Goal: Obtain resource: Download file/media

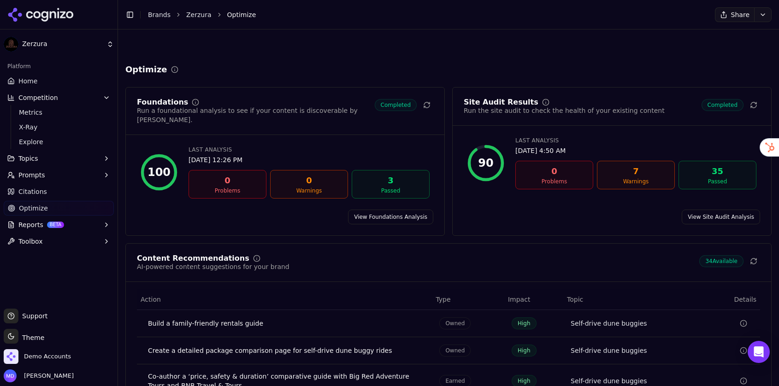
scroll to position [99, 0]
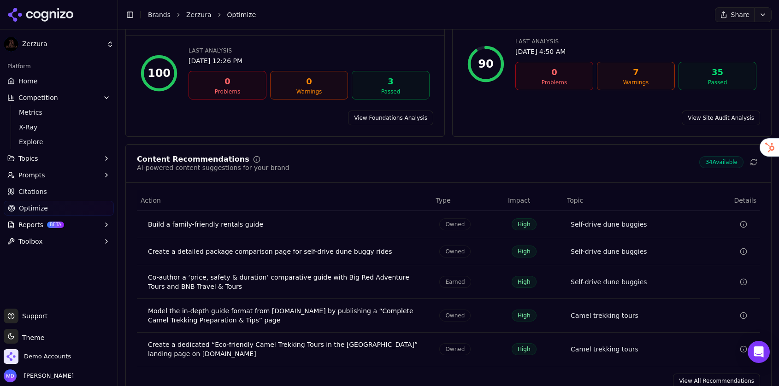
click at [156, 17] on link "Brands" at bounding box center [159, 14] width 23 height 7
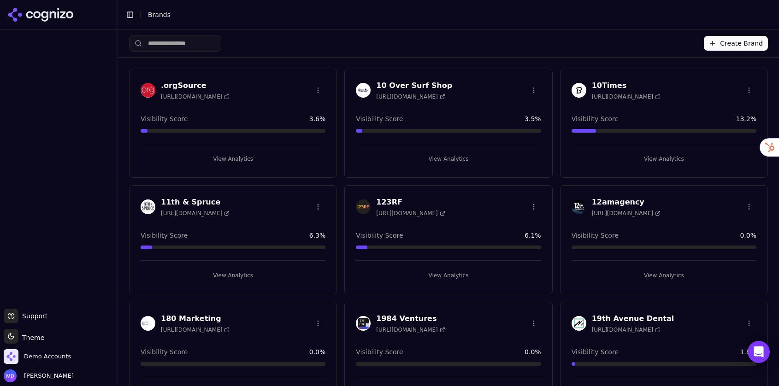
click at [190, 52] on div "Create Brand" at bounding box center [448, 44] width 639 height 28
click at [185, 47] on input "search" at bounding box center [175, 43] width 92 height 17
click at [181, 44] on input "***" at bounding box center [175, 43] width 92 height 17
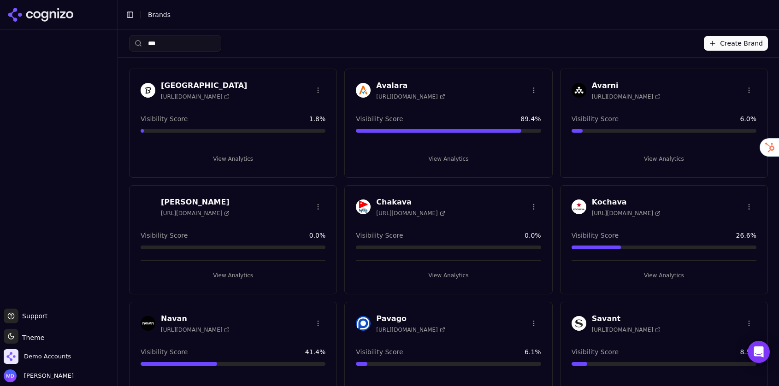
type input "***"
click at [272, 157] on button "View Analytics" at bounding box center [233, 159] width 185 height 15
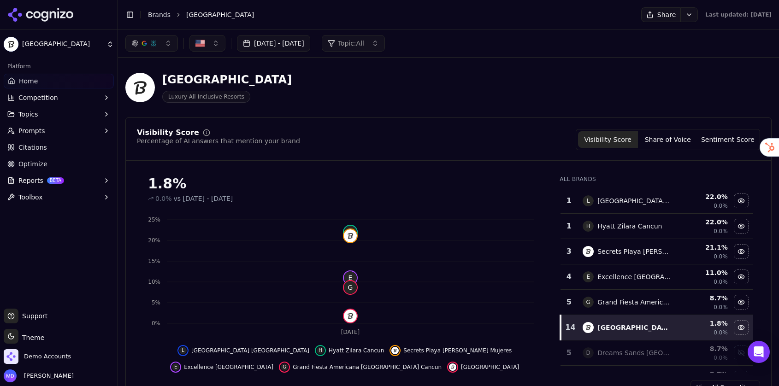
click at [40, 175] on button "Reports BETA" at bounding box center [59, 180] width 110 height 15
click at [63, 193] on span "PDF" at bounding box center [59, 195] width 80 height 9
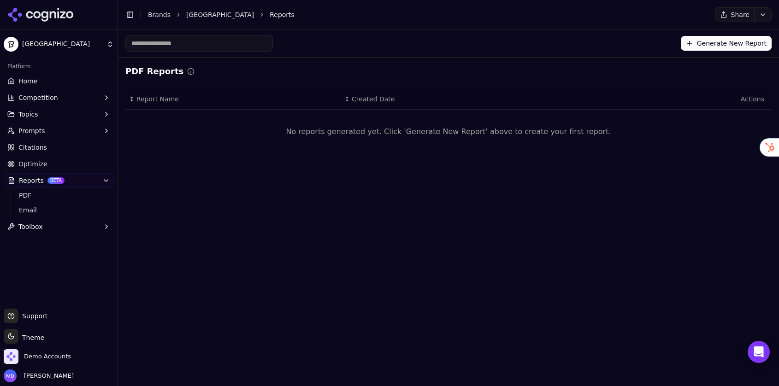
click at [723, 48] on button "Generate New Report" at bounding box center [726, 43] width 91 height 15
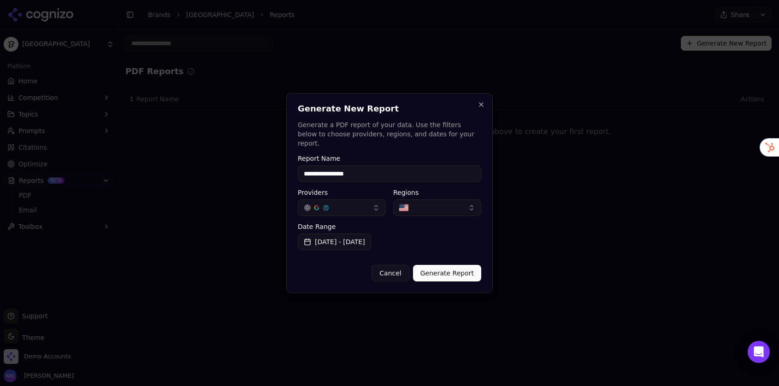
type input "**********"
click at [452, 267] on button "Generate Report" at bounding box center [447, 273] width 68 height 17
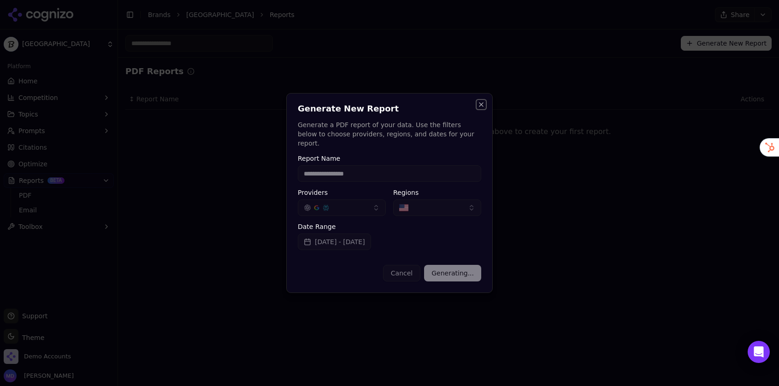
click at [478, 108] on button "Close" at bounding box center [481, 104] width 7 height 7
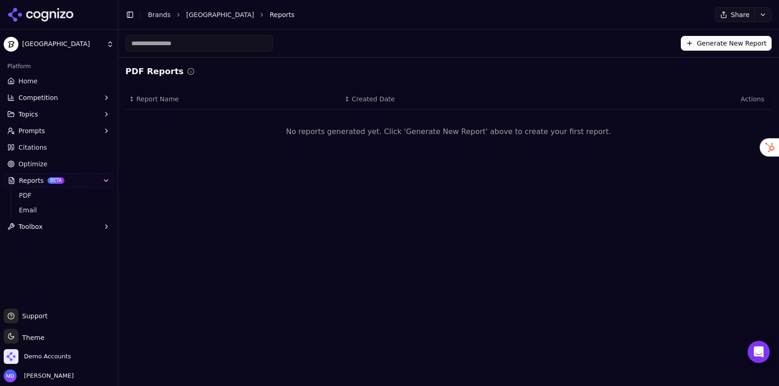
click at [22, 137] on button "Prompts" at bounding box center [59, 131] width 110 height 15
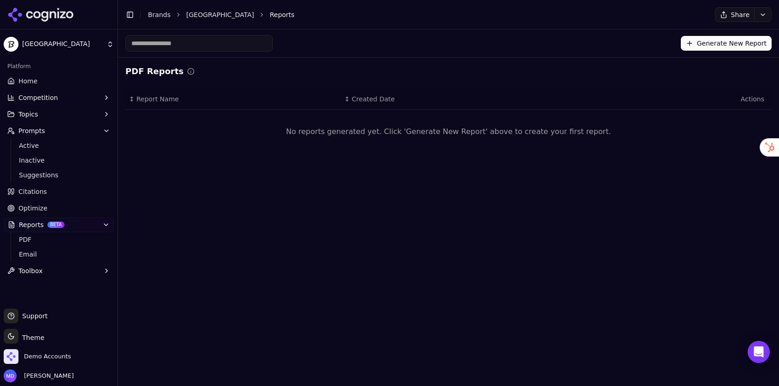
click at [36, 96] on span "Competition" at bounding box center [38, 97] width 40 height 9
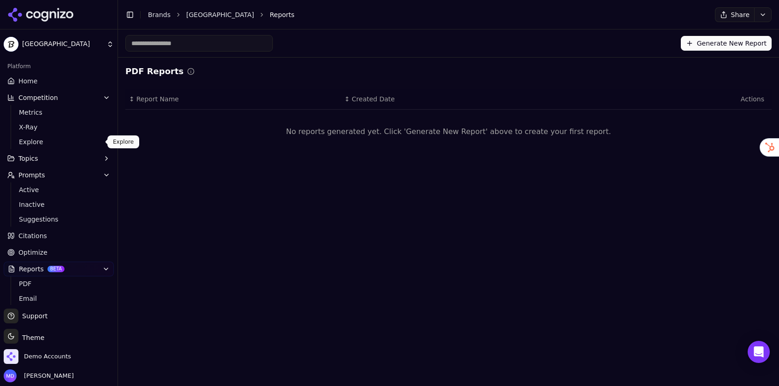
click at [54, 146] on span "Explore" at bounding box center [59, 141] width 80 height 9
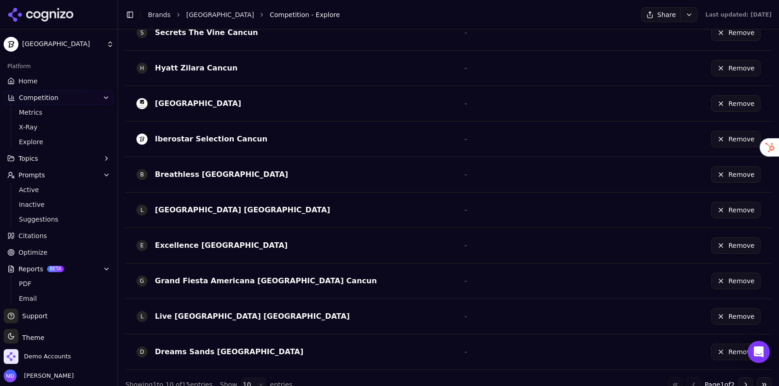
scroll to position [293, 0]
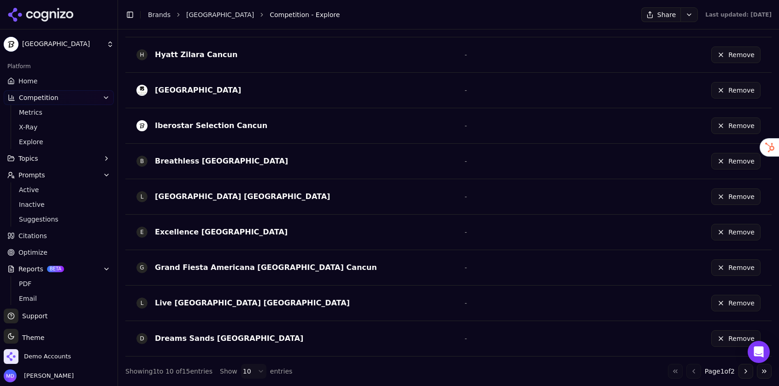
click at [742, 370] on button "Go to next page" at bounding box center [746, 371] width 15 height 15
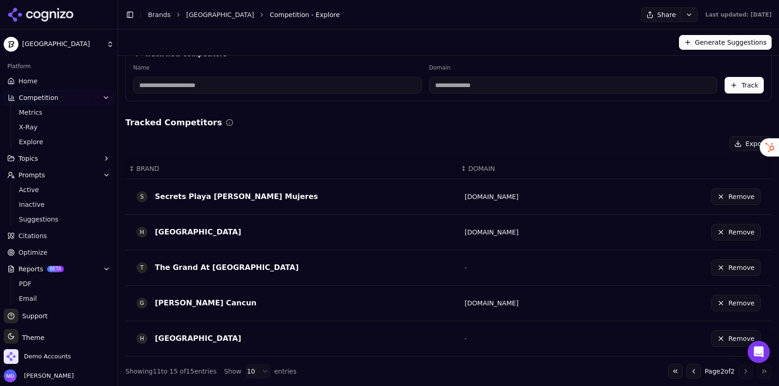
scroll to position [115, 0]
click at [20, 76] on link "Home" at bounding box center [59, 81] width 110 height 15
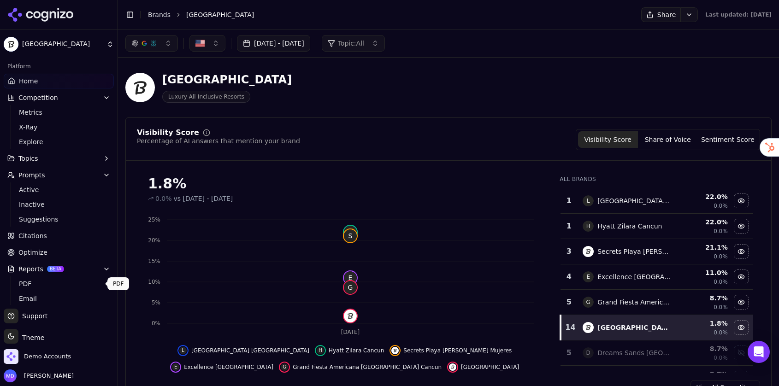
click at [32, 280] on span "PDF" at bounding box center [59, 283] width 80 height 9
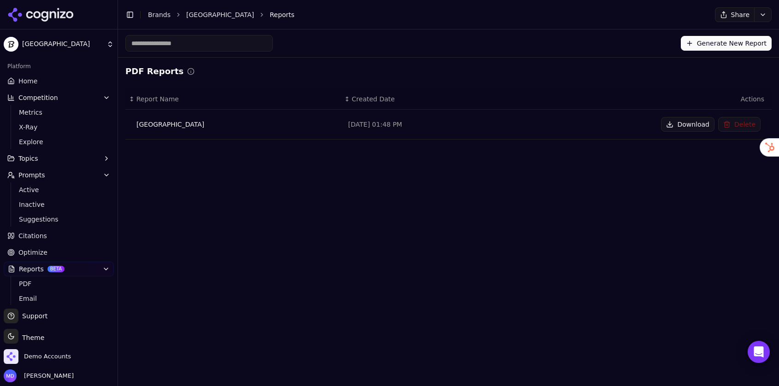
click at [672, 122] on button "Download" at bounding box center [687, 124] width 53 height 15
click at [153, 20] on div "Toggle Sidebar Brands Ava Resort Cancun Reports" at bounding box center [411, 14] width 586 height 13
click at [153, 13] on link "Brands" at bounding box center [159, 14] width 23 height 7
click at [212, 44] on html "Ava Resort Cancun Platform Home Competition Metrics X-Ray Explore Topics Prompt…" at bounding box center [389, 193] width 779 height 386
click at [208, 43] on html "Ava Resort Cancun Platform Home Competition Metrics X-Ray Explore Topics Prompt…" at bounding box center [389, 193] width 779 height 386
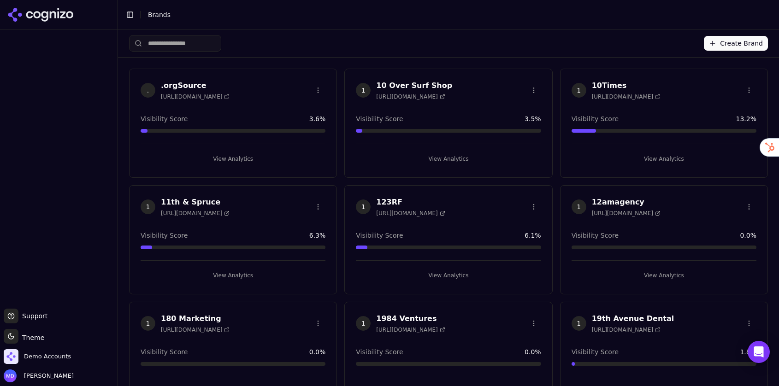
click at [189, 42] on html "Support Support Toggle theme Theme Demo Accounts [PERSON_NAME] Toggle Sidebar B…" at bounding box center [389, 193] width 779 height 386
click at [178, 44] on input "search" at bounding box center [175, 43] width 92 height 17
click at [161, 45] on input "search" at bounding box center [175, 43] width 92 height 17
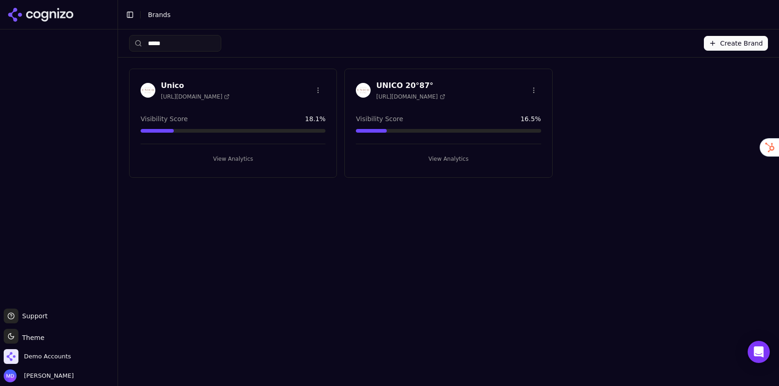
type input "*****"
click at [447, 162] on button "View Analytics" at bounding box center [448, 159] width 185 height 15
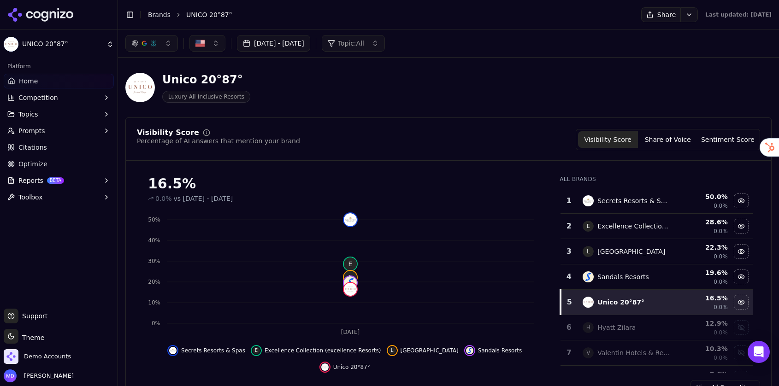
click at [80, 179] on button "Reports BETA" at bounding box center [59, 180] width 110 height 15
click at [54, 194] on span "PDF" at bounding box center [59, 195] width 80 height 9
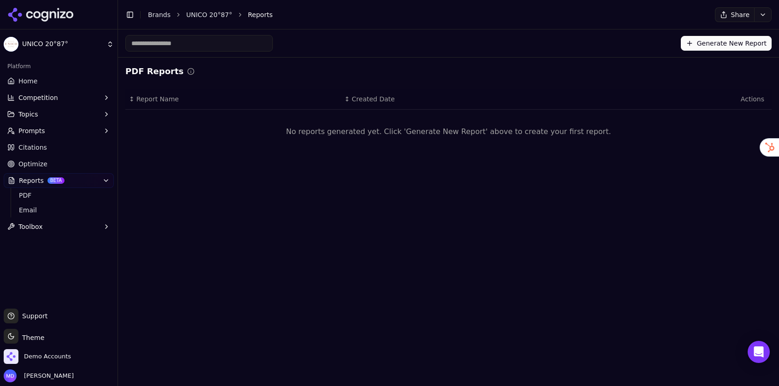
click at [728, 52] on div "Generate New Report" at bounding box center [448, 44] width 661 height 28
click at [725, 50] on button "Generate New Report" at bounding box center [726, 43] width 91 height 15
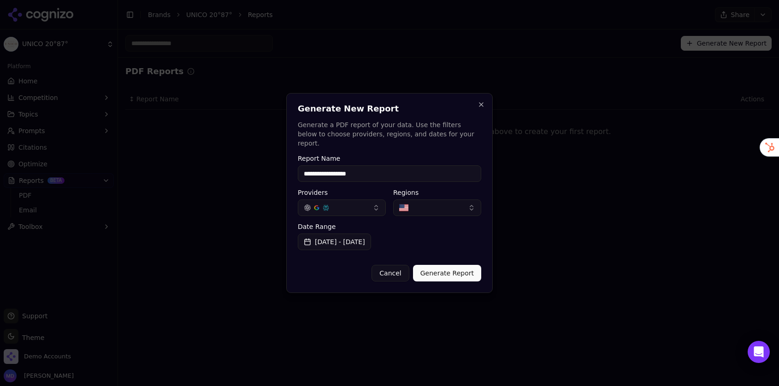
type input "**********"
click at [465, 271] on button "Generate Report" at bounding box center [447, 273] width 68 height 17
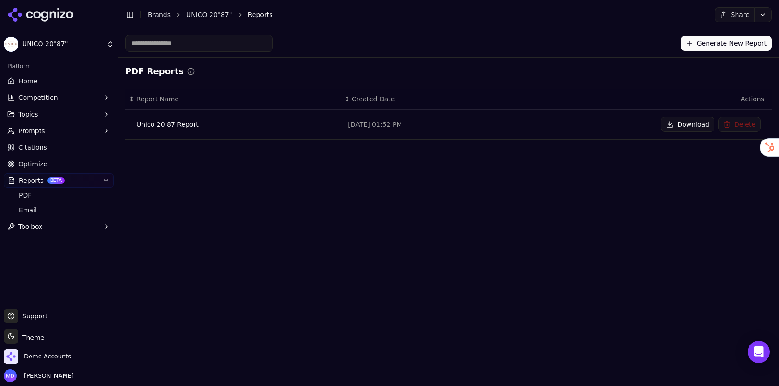
click at [692, 123] on button "Download" at bounding box center [687, 124] width 53 height 15
click at [155, 14] on link "Brands" at bounding box center [159, 14] width 23 height 7
click at [165, 44] on html "UNICO 20°87° Platform Home Competition Topics Prompts Citations Optimize Report…" at bounding box center [389, 193] width 779 height 386
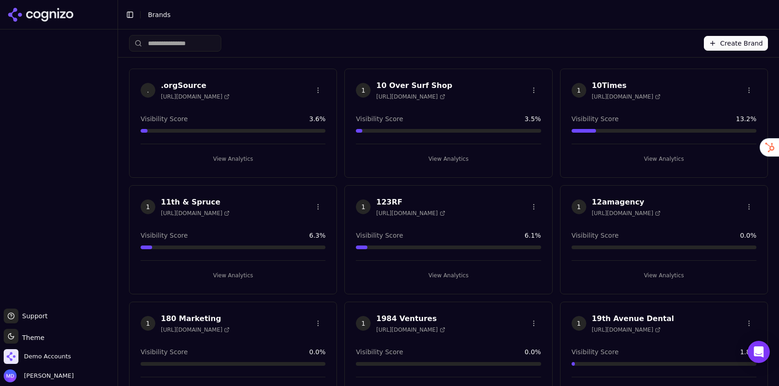
click at [160, 44] on input "search" at bounding box center [175, 43] width 92 height 17
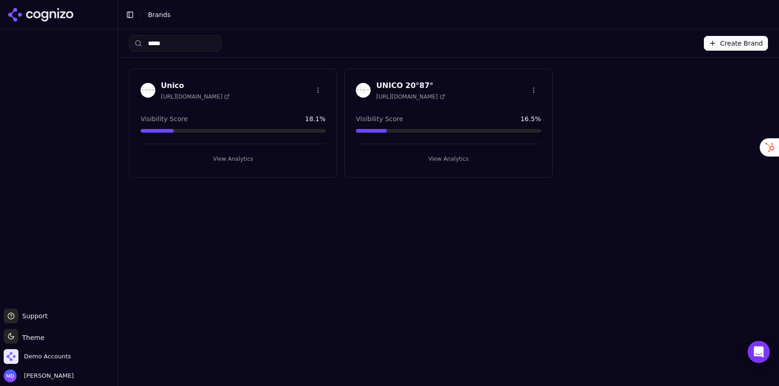
type input "*****"
click at [214, 154] on button "View Analytics" at bounding box center [233, 159] width 185 height 15
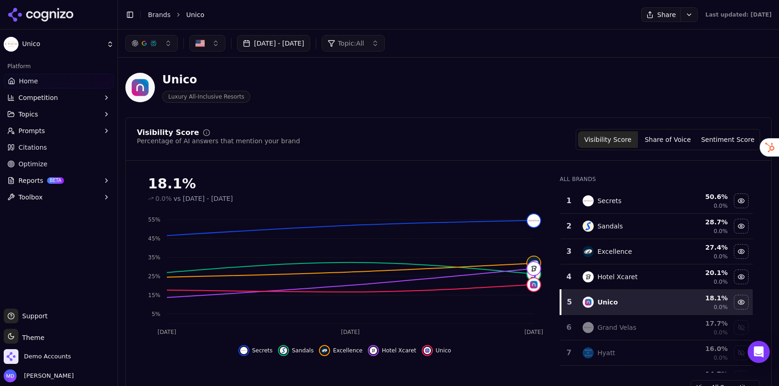
click at [22, 180] on span "Reports" at bounding box center [30, 180] width 25 height 9
click at [38, 202] on link "PDF" at bounding box center [59, 195] width 88 height 13
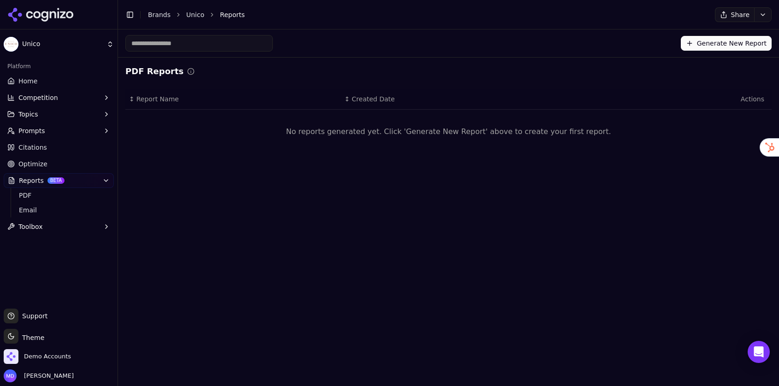
click at [692, 50] on button "Generate New Report" at bounding box center [726, 43] width 91 height 15
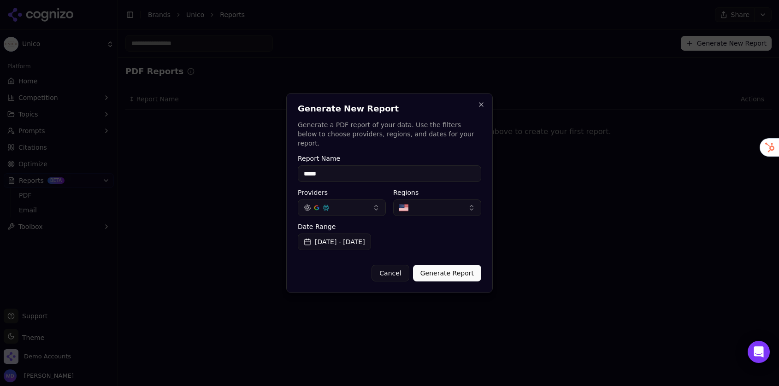
type input "*****"
click at [452, 267] on button "Generate Report" at bounding box center [447, 273] width 68 height 17
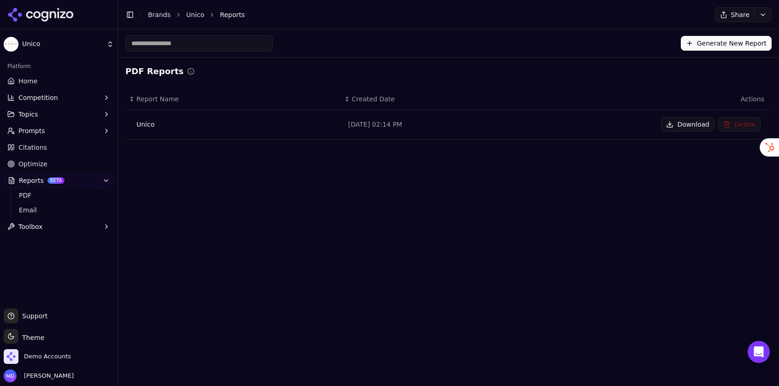
click at [701, 125] on button "Download" at bounding box center [687, 124] width 53 height 15
